Goal: Check status

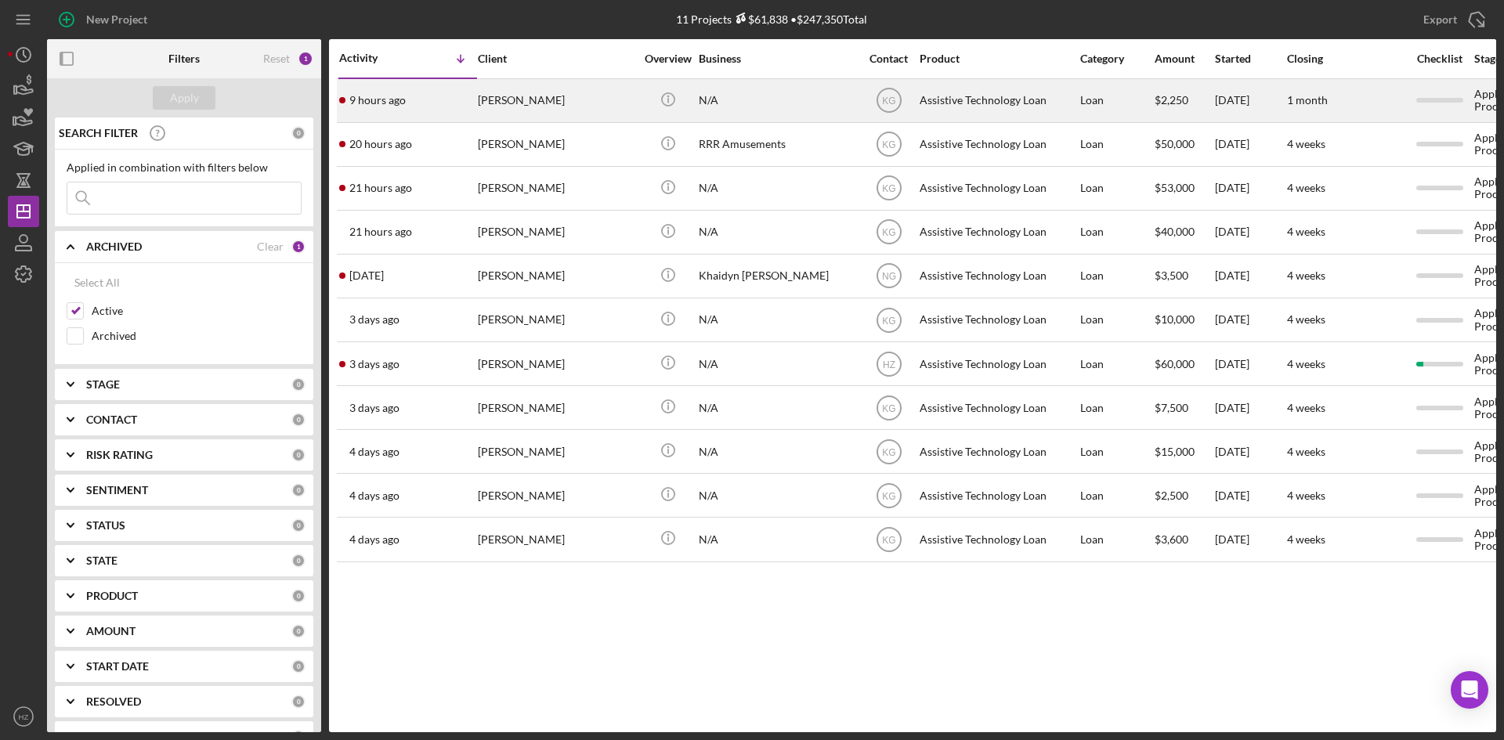
click at [544, 101] on div "[PERSON_NAME]" at bounding box center [556, 101] width 157 height 42
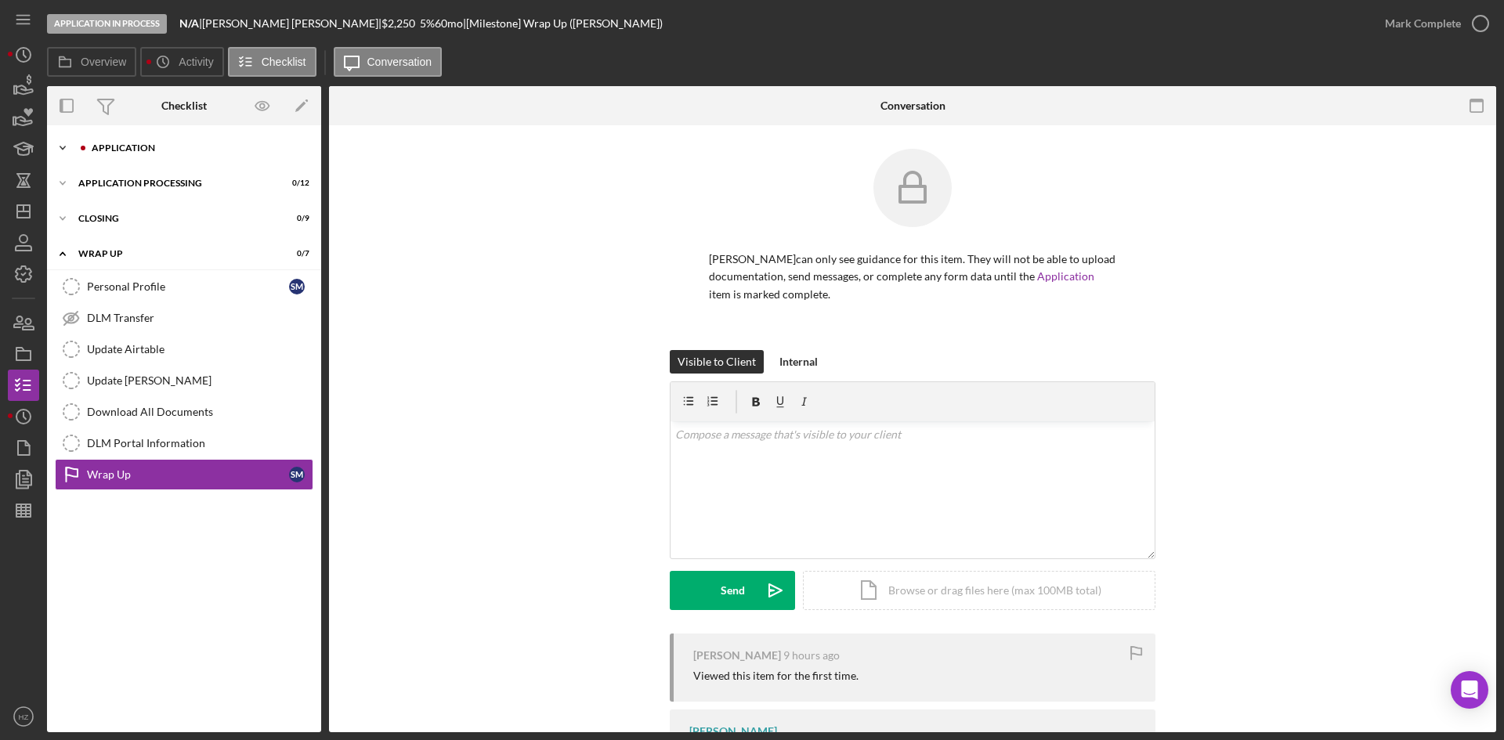
click at [112, 146] on div "Application" at bounding box center [197, 147] width 210 height 9
